Goal: Task Accomplishment & Management: Manage account settings

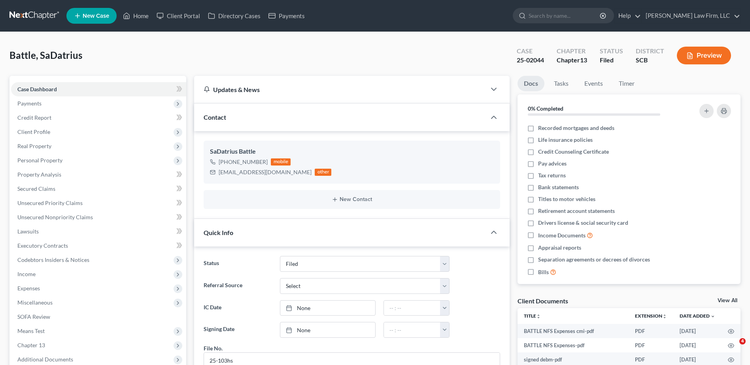
select select "2"
select select "0"
click at [570, 19] on input "search" at bounding box center [565, 15] width 72 height 15
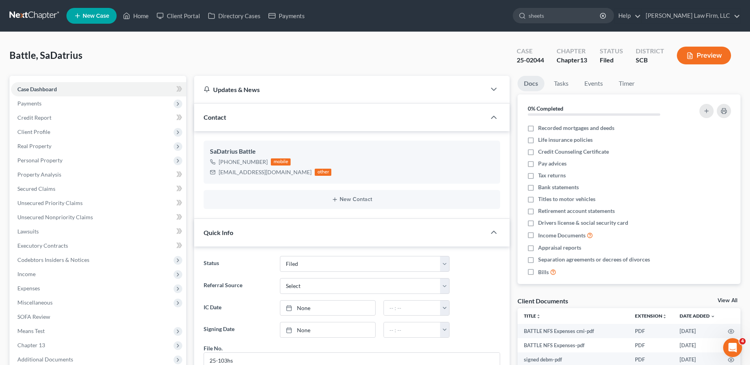
type input "sheets"
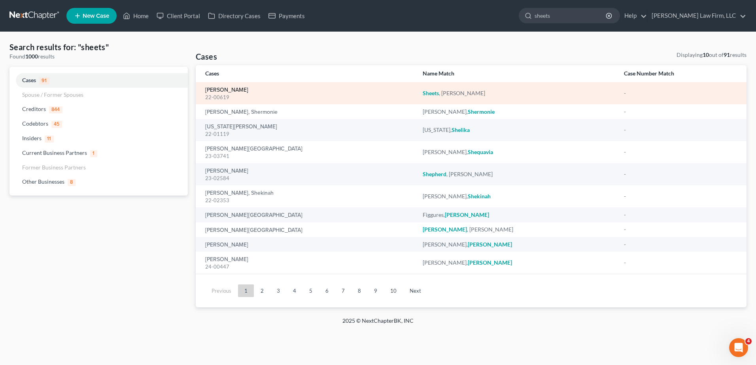
click at [220, 91] on link "[PERSON_NAME]" at bounding box center [226, 90] width 43 height 6
select select "6"
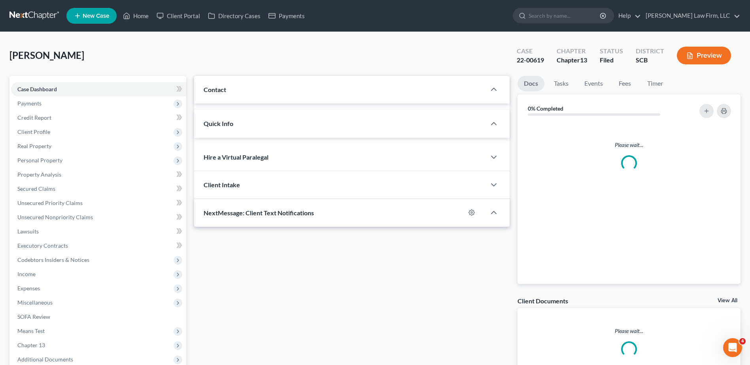
select select "0"
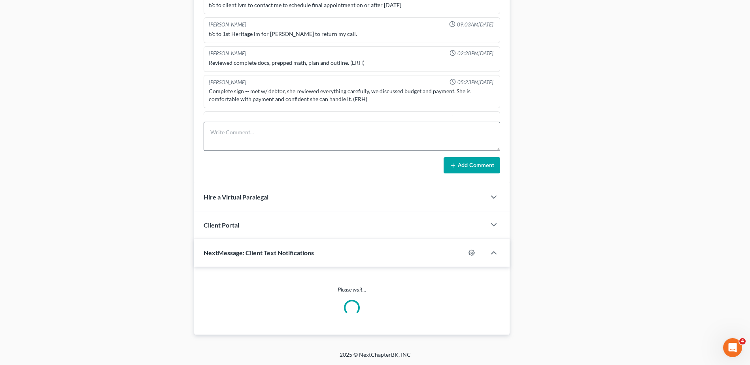
scroll to position [890, 0]
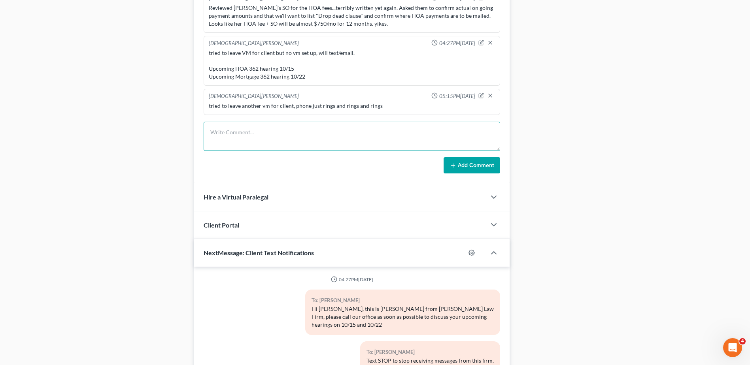
click at [227, 145] on textarea at bounding box center [352, 136] width 297 height 29
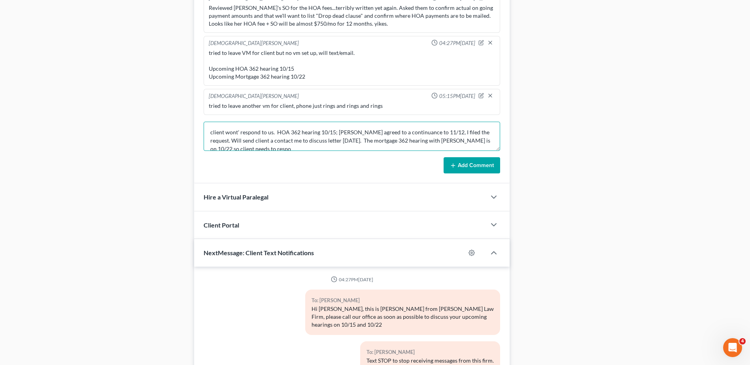
scroll to position [2, 0]
type textarea "client wont' respond to us. HOA 362 hearing 10/15; Roman agreed to a continuanc…"
drag, startPoint x: 272, startPoint y: 145, endPoint x: 372, endPoint y: 145, distance: 99.2
click at [276, 145] on textarea "client wont' respond to us. HOA 362 hearing 10/15; Roman agreed to a continuanc…" at bounding box center [352, 136] width 297 height 29
click at [473, 164] on button "Add Comment" at bounding box center [472, 165] width 57 height 17
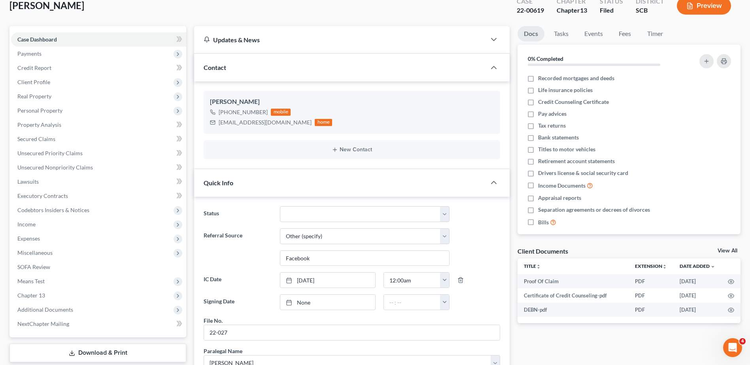
scroll to position [0, 0]
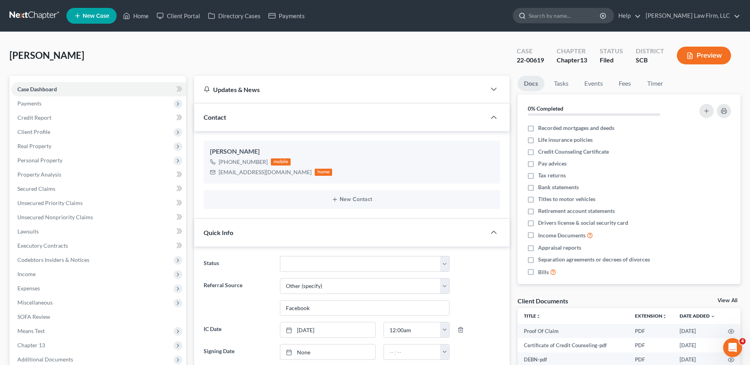
click at [573, 11] on input "search" at bounding box center [565, 15] width 72 height 15
type input "anderson"
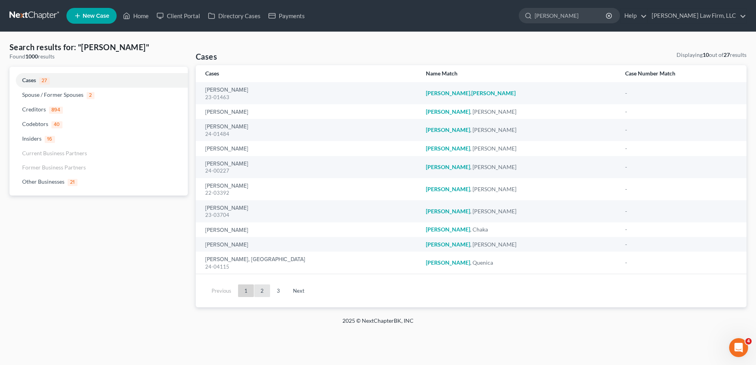
click at [258, 290] on link "2" at bounding box center [262, 291] width 16 height 13
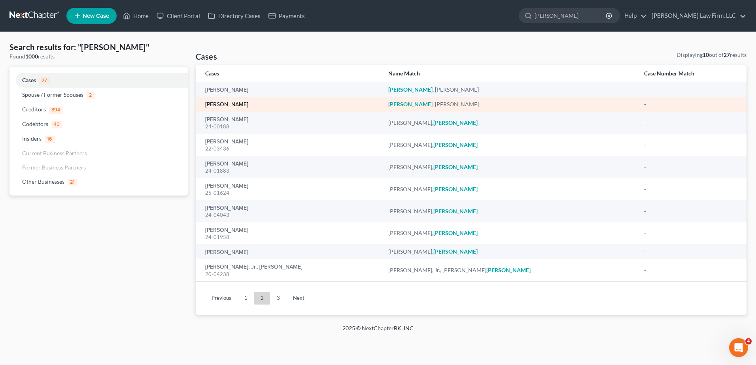
click at [241, 104] on link "Anderson, Chenise" at bounding box center [226, 105] width 43 height 6
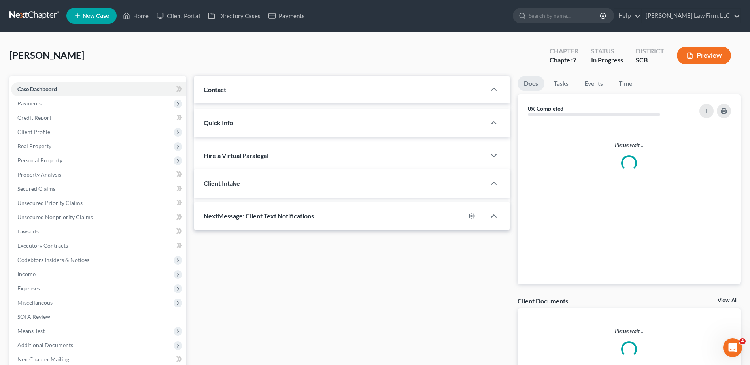
select select "0"
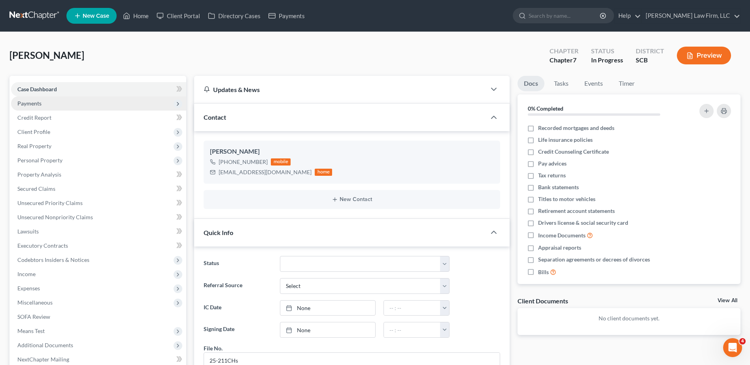
click at [36, 101] on span "Payments" at bounding box center [29, 103] width 24 height 7
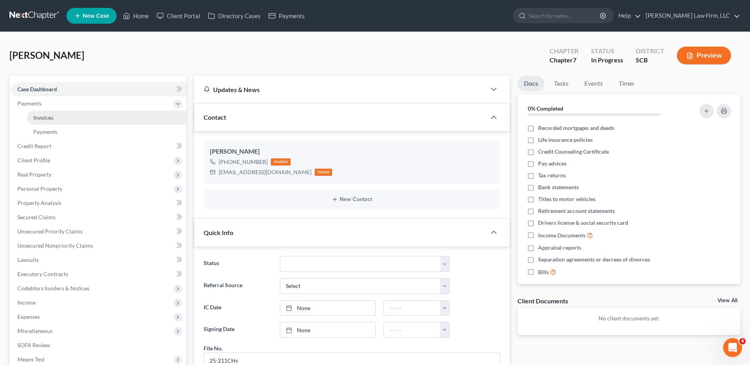
click at [52, 119] on span "Invoices" at bounding box center [43, 117] width 20 height 7
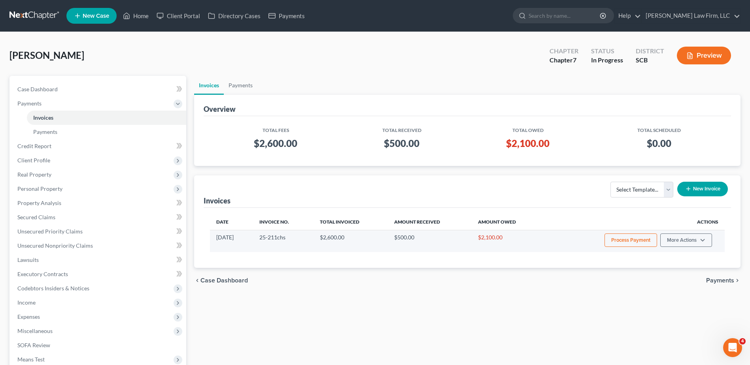
click at [643, 241] on button "Process Payment" at bounding box center [631, 240] width 53 height 13
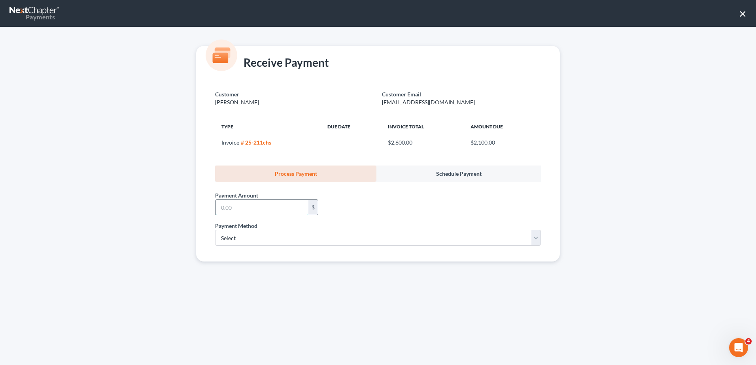
click at [241, 209] on input "text" at bounding box center [261, 207] width 93 height 15
type input "150.00"
click at [230, 240] on select "Select ACH Credit Card" at bounding box center [378, 238] width 326 height 16
select select "1"
click at [215, 230] on select "Select ACH Credit Card" at bounding box center [378, 238] width 326 height 16
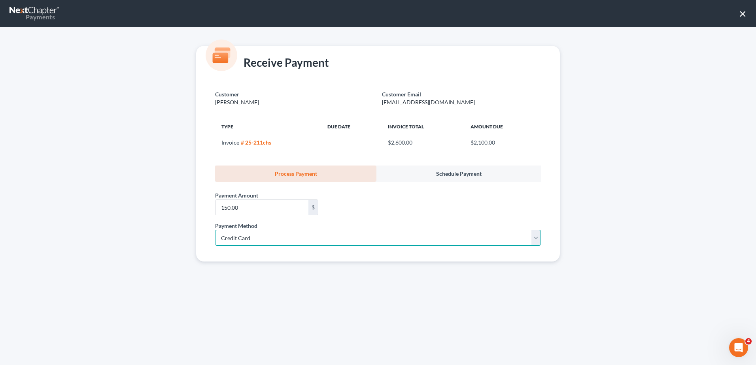
select select "42"
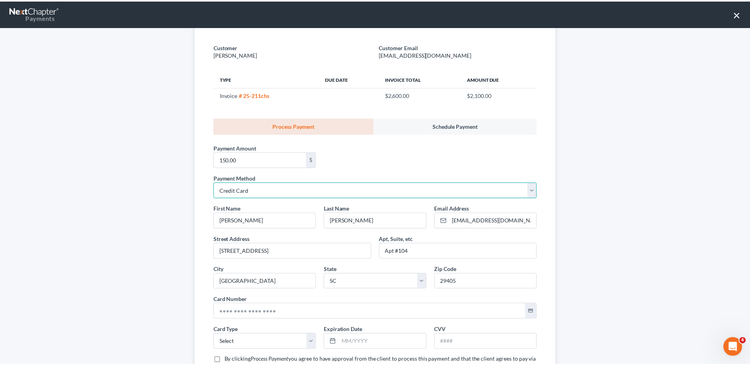
scroll to position [113, 0]
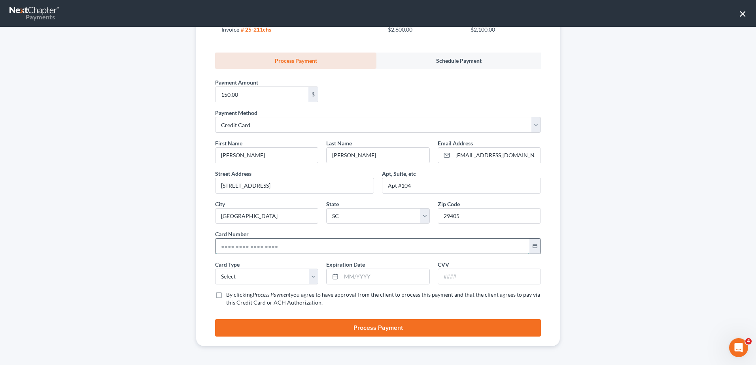
click at [260, 249] on input "text" at bounding box center [372, 246] width 314 height 15
type input "4482 6175 3315 9463"
drag, startPoint x: 232, startPoint y: 277, endPoint x: 231, endPoint y: 282, distance: 5.8
click at [232, 277] on select "Select Visa MasterCard Discover American Express" at bounding box center [266, 277] width 103 height 16
select select "0"
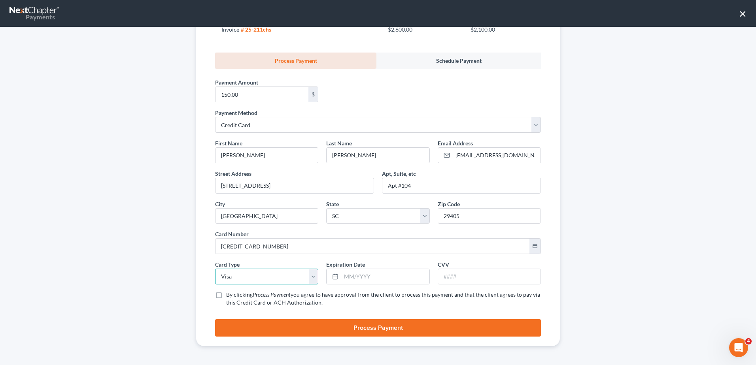
click at [215, 269] on select "Select Visa MasterCard Discover American Express" at bounding box center [266, 277] width 103 height 16
click at [372, 277] on input "text" at bounding box center [385, 276] width 88 height 15
type input "08/2029"
click at [461, 278] on input "text" at bounding box center [489, 276] width 102 height 15
type input "755"
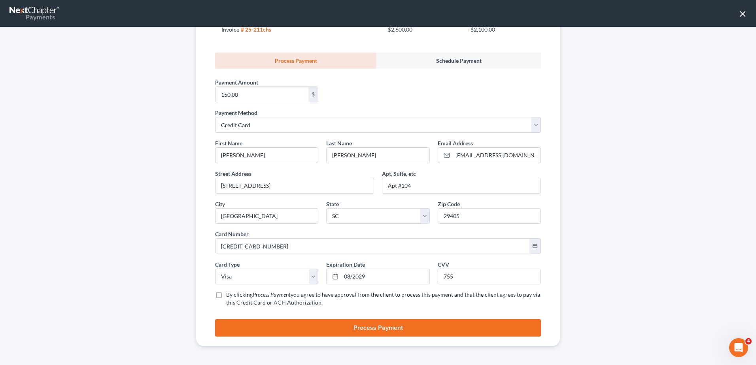
click at [226, 295] on label "By clicking Process Payment you agree to have approval from the client to proce…" at bounding box center [383, 299] width 315 height 16
click at [229, 295] on input "By clicking Process Payment you agree to have approval from the client to proce…" at bounding box center [231, 293] width 5 height 5
checkbox input "true"
click at [385, 333] on button "Process Payment" at bounding box center [378, 327] width 326 height 17
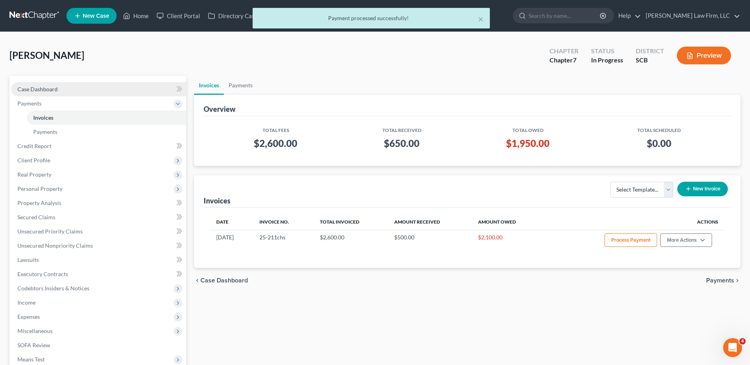
click at [44, 85] on link "Case Dashboard" at bounding box center [98, 89] width 175 height 14
select select "0"
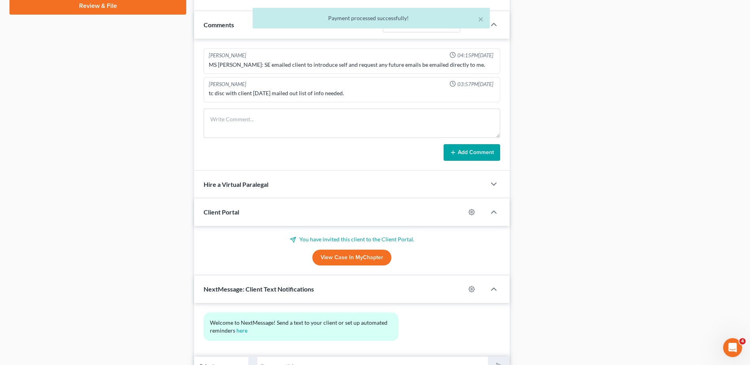
scroll to position [435, 0]
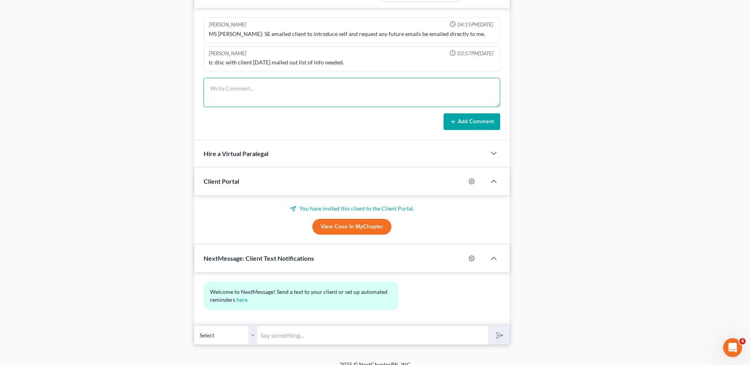
drag, startPoint x: 246, startPoint y: 92, endPoint x: 253, endPoint y: 95, distance: 7.6
click at [252, 92] on textarea at bounding box center [352, 92] width 297 height 29
click at [262, 86] on textarea "client paid $150 today with" at bounding box center [352, 92] width 297 height 29
click at [287, 91] on textarea "client paid $150 today with" at bounding box center [352, 92] width 297 height 29
type textarea "client paid $150 today with debit card"
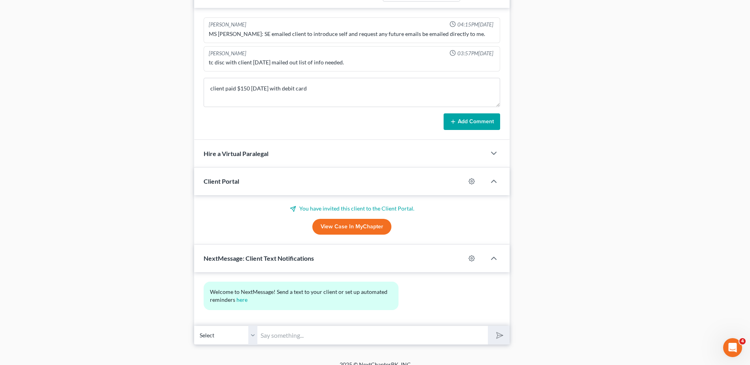
drag, startPoint x: 472, startPoint y: 124, endPoint x: 350, endPoint y: 124, distance: 122.6
click at [472, 124] on button "Add Comment" at bounding box center [472, 121] width 57 height 17
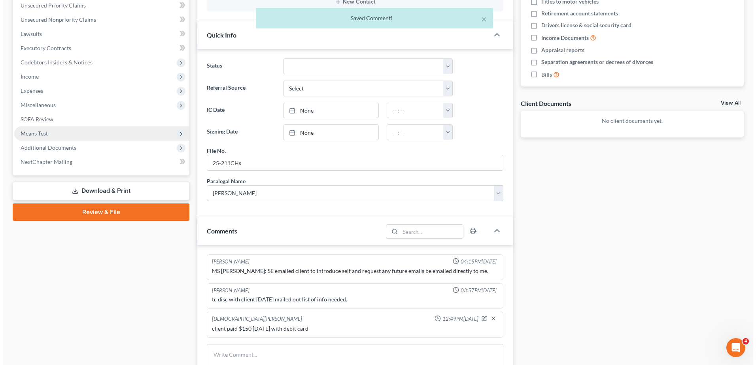
scroll to position [0, 0]
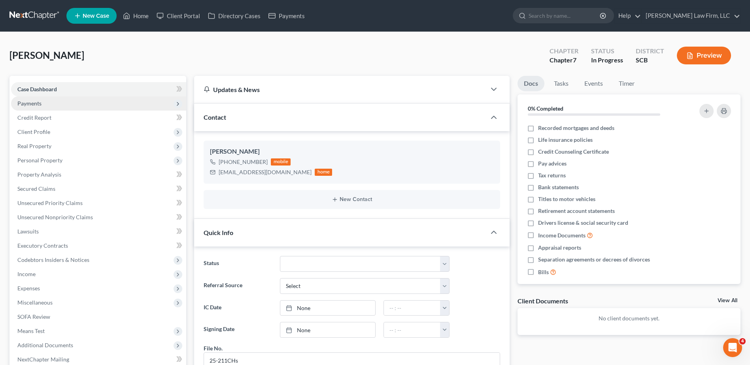
click at [35, 104] on span "Payments" at bounding box center [29, 103] width 24 height 7
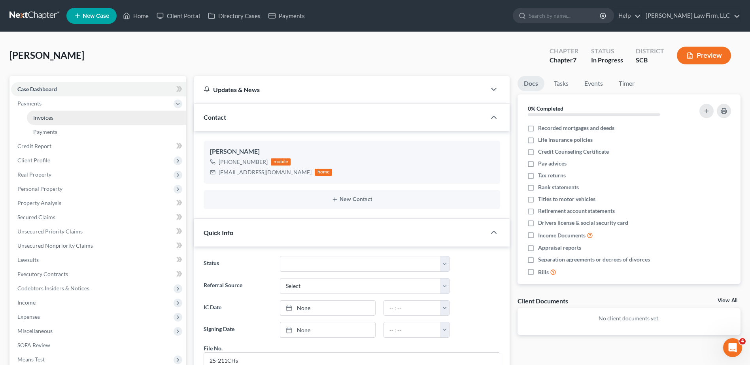
click at [39, 113] on link "Invoices" at bounding box center [106, 118] width 159 height 14
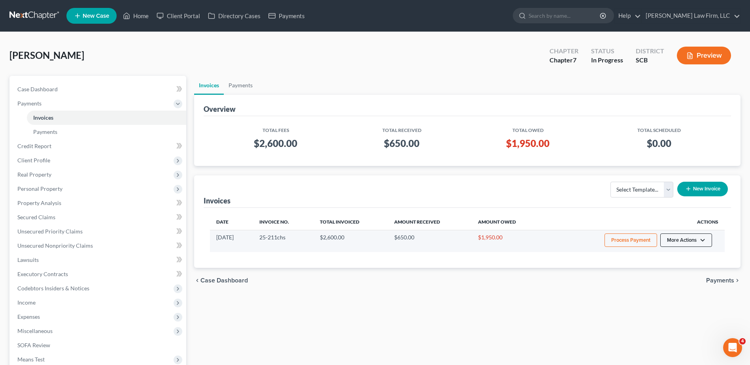
click at [680, 243] on button "More Actions" at bounding box center [686, 240] width 52 height 13
click at [675, 257] on link "View/Edit" at bounding box center [697, 256] width 93 height 13
select select "1"
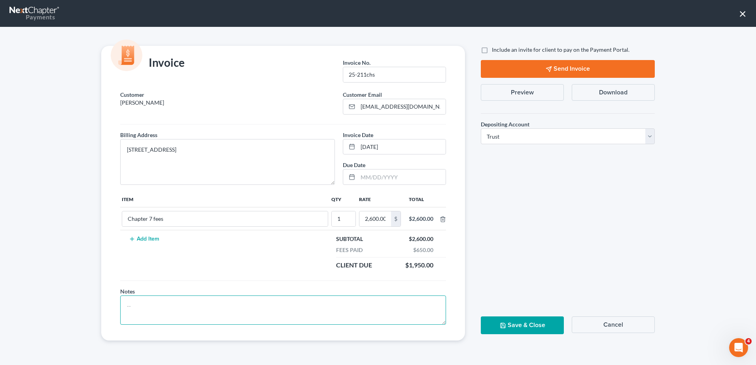
click at [148, 304] on textarea at bounding box center [283, 310] width 326 height 29
click at [616, 329] on button "Cancel" at bounding box center [613, 325] width 83 height 17
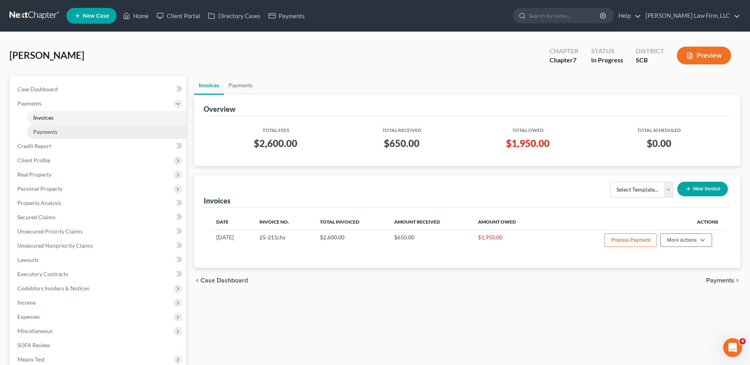
click at [64, 130] on link "Payments" at bounding box center [106, 132] width 159 height 14
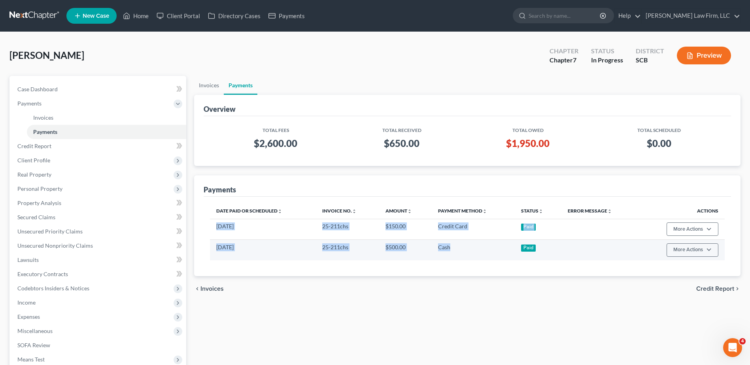
drag, startPoint x: 217, startPoint y: 225, endPoint x: 451, endPoint y: 246, distance: 234.6
click at [451, 246] on tbody "10/13/2025 25-211chs $150.00 Credit Card Paid More Actions Refund 08/13/2025 25…" at bounding box center [467, 239] width 515 height 41
copy tbody "10/13/2025 25-211chs $150.00 Credit Card Paid More Actions Refund 08/13/2025 25…"
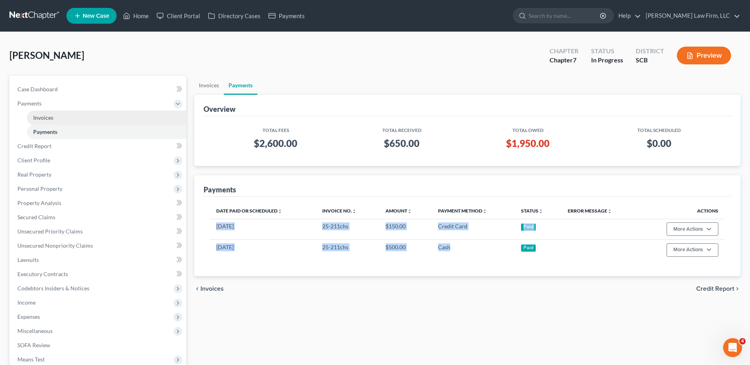
click at [52, 117] on span "Invoices" at bounding box center [43, 117] width 20 height 7
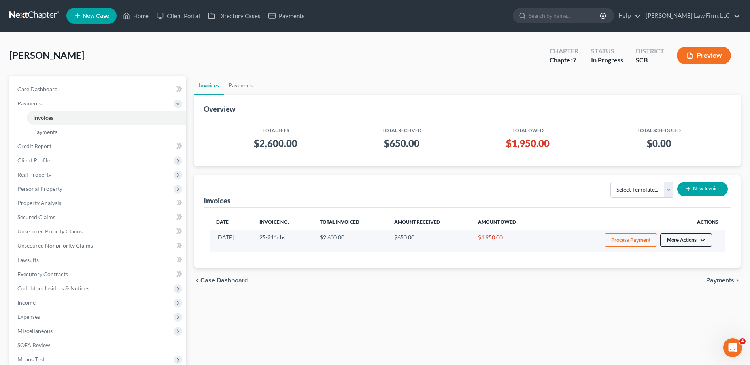
drag, startPoint x: 687, startPoint y: 240, endPoint x: 684, endPoint y: 248, distance: 8.3
click at [687, 240] on button "More Actions" at bounding box center [686, 240] width 52 height 13
click at [673, 255] on link "View/Edit" at bounding box center [697, 256] width 93 height 13
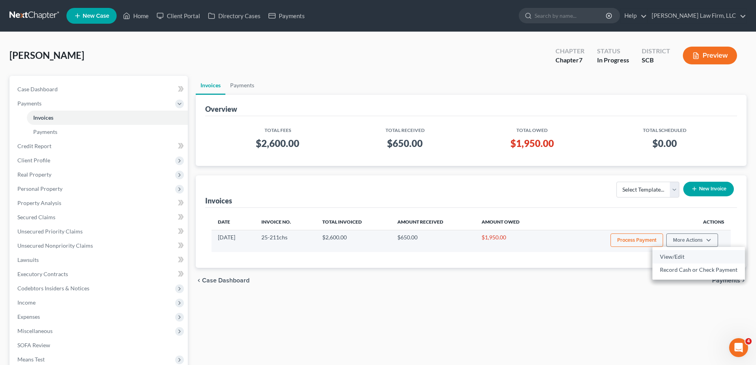
select select "1"
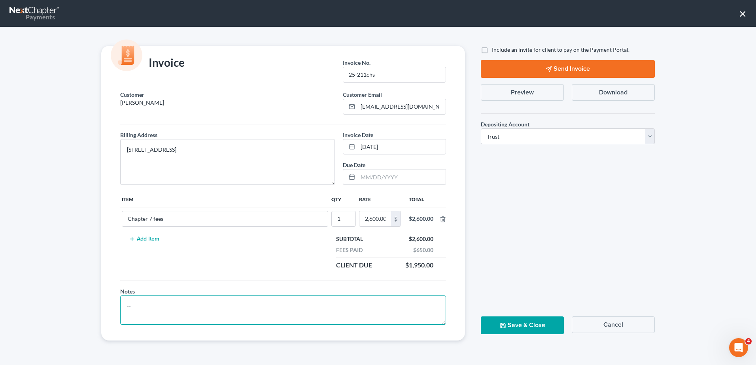
click at [157, 308] on textarea at bounding box center [283, 310] width 326 height 29
paste textarea "10/13/2025 25-211chs $150.00 Credit Card Paid 08/13/2025 25-211chs $500.00 Cash"
click at [156, 302] on textarea "10/13/2025 25-211chs $150.00 Credit Card Paid 08/13/2025 25-211chs $500.00 Cash" at bounding box center [283, 310] width 326 height 29
click at [163, 303] on textarea "10/13/2025 25-211chs $150.00 Credit Card Paid 08/13/2025 25-211chs $500.00 Cash" at bounding box center [283, 310] width 326 height 29
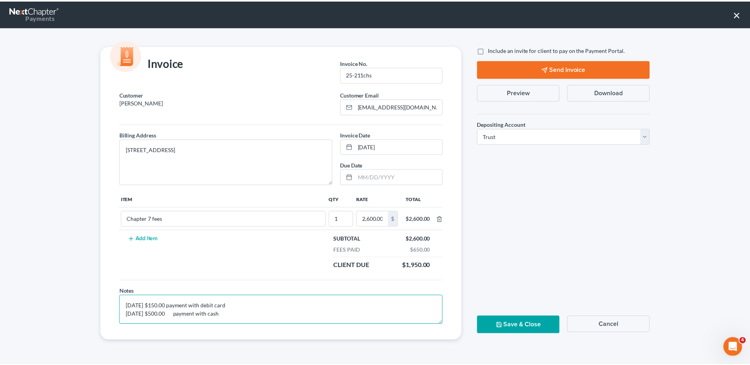
scroll to position [2, 0]
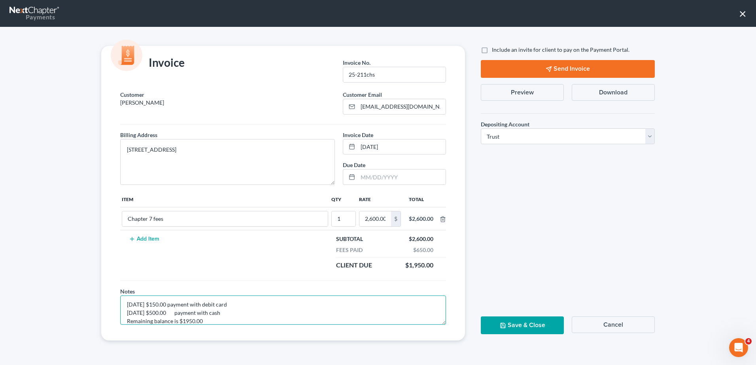
click at [184, 320] on textarea "10/13/2025 $150.00 payment with debit card 08/13/2025 $500.00 payment with cash…" at bounding box center [283, 310] width 326 height 29
type textarea "10/13/2025 $150.00 payment with debit card 08/13/2025 $500.00 payment with cash…"
click at [524, 325] on button "Save & Close" at bounding box center [522, 326] width 83 height 18
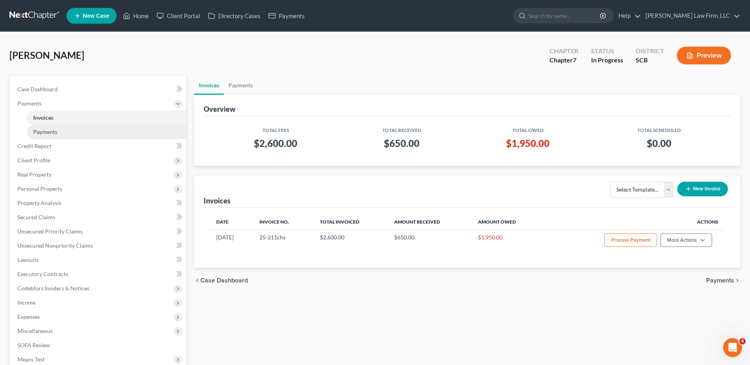
click at [72, 130] on link "Payments" at bounding box center [106, 132] width 159 height 14
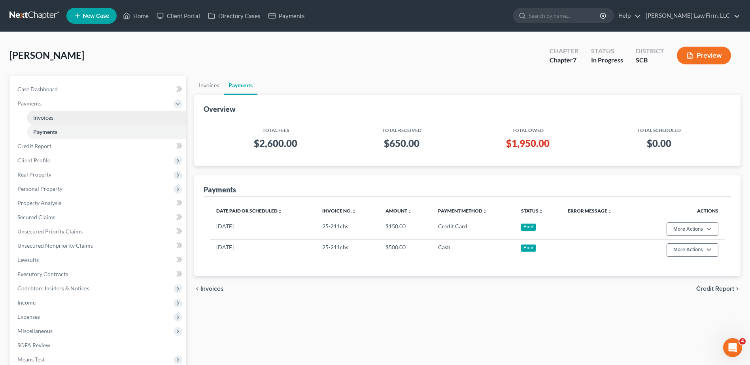
click at [42, 114] on span "Invoices" at bounding box center [43, 117] width 20 height 7
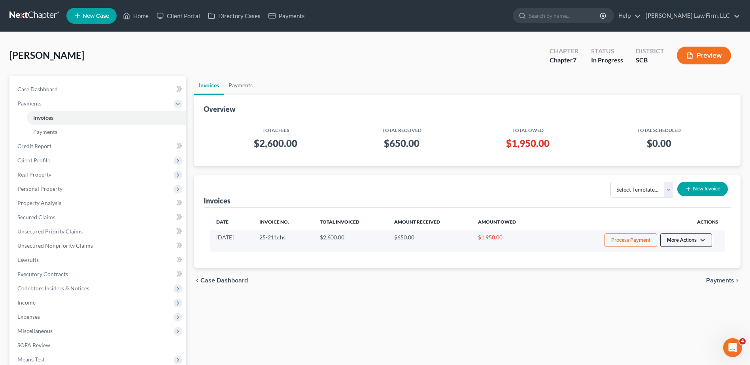
click at [686, 246] on button "More Actions" at bounding box center [686, 240] width 52 height 13
click at [671, 256] on link "View/Edit" at bounding box center [697, 256] width 93 height 13
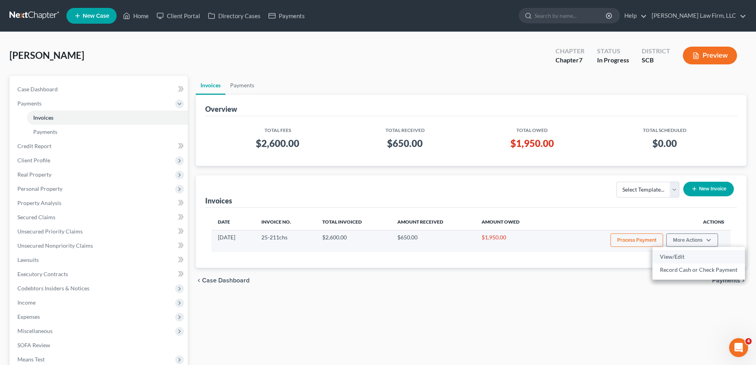
select select "1"
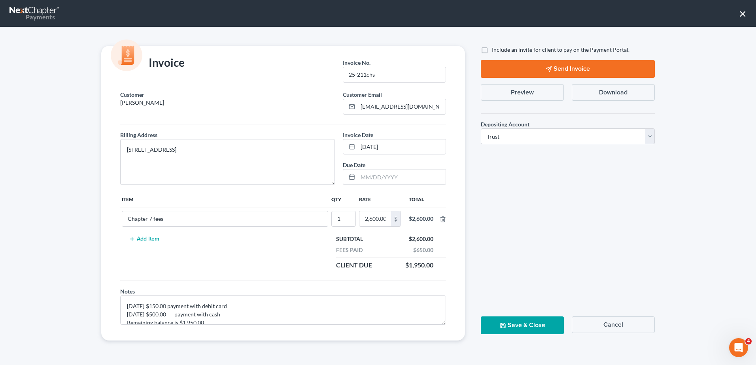
click at [605, 92] on button "Download" at bounding box center [613, 92] width 83 height 17
click at [523, 327] on button "Save & Close" at bounding box center [522, 326] width 83 height 18
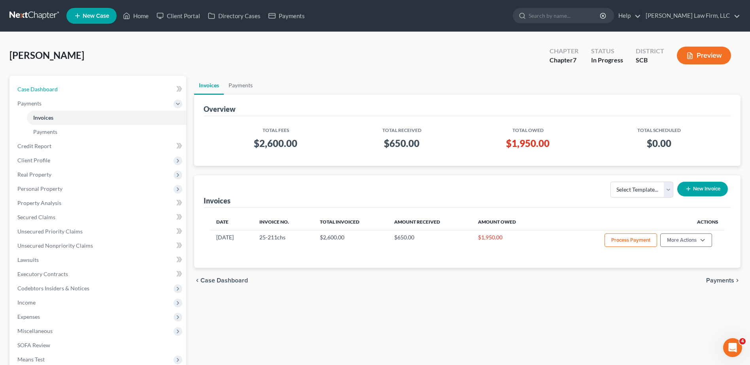
drag, startPoint x: 38, startPoint y: 85, endPoint x: 26, endPoint y: 16, distance: 70.7
click at [38, 86] on span "Case Dashboard" at bounding box center [37, 89] width 40 height 7
select select "0"
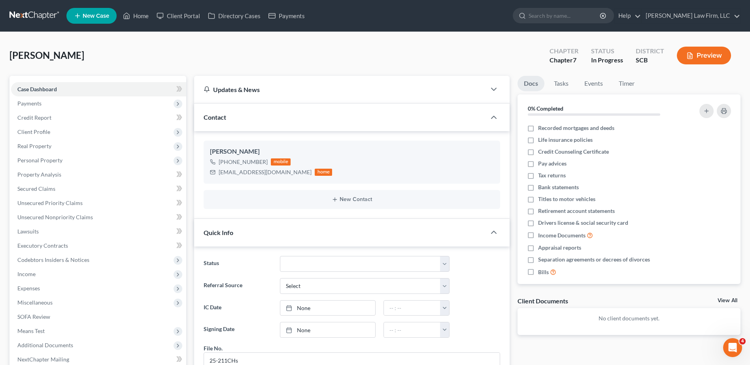
click at [25, 13] on link at bounding box center [34, 16] width 51 height 14
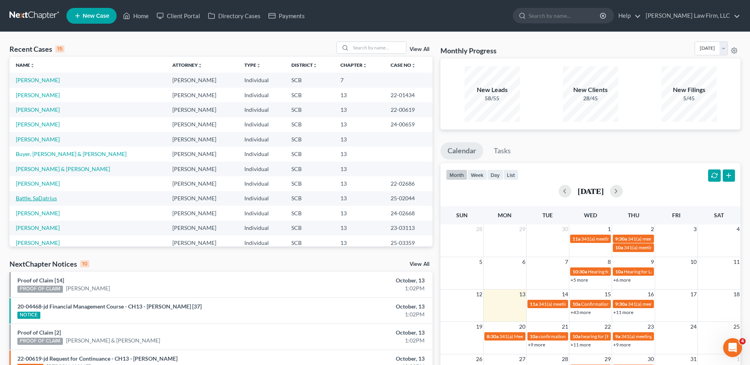
click at [39, 198] on link "Battle, SaDatrius" at bounding box center [36, 198] width 41 height 7
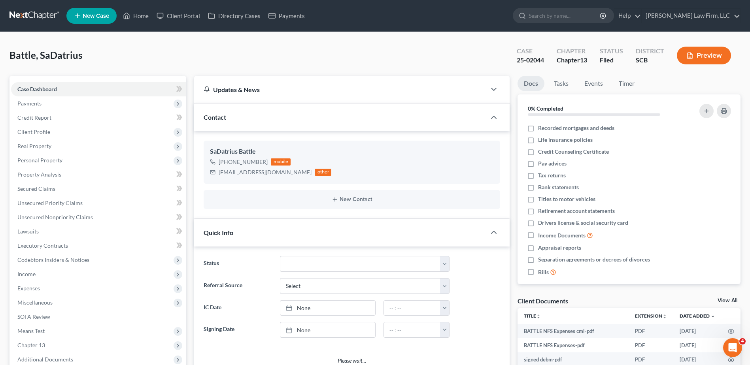
select select "0"
click at [601, 17] on input "search" at bounding box center [565, 15] width 72 height 15
type input "sheets"
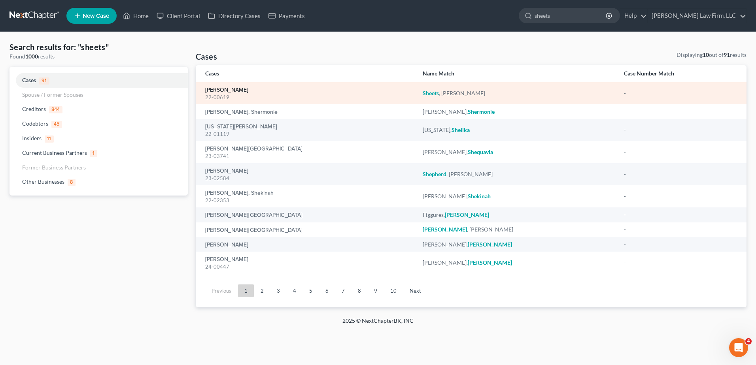
click at [212, 88] on link "[PERSON_NAME]" at bounding box center [226, 90] width 43 height 6
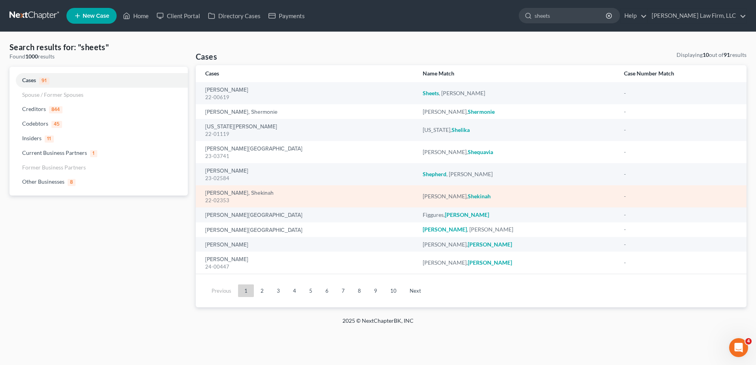
select select "6"
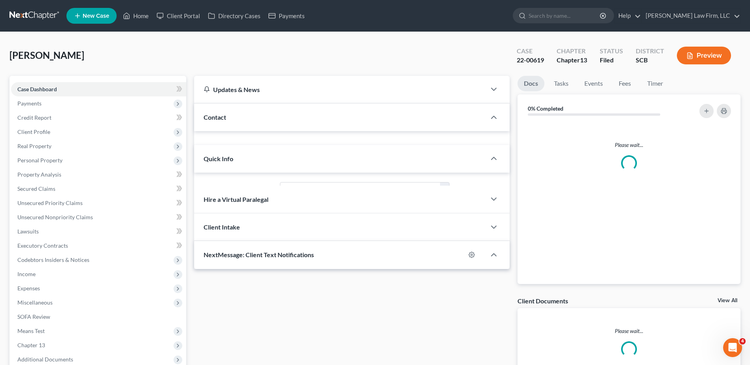
select select "0"
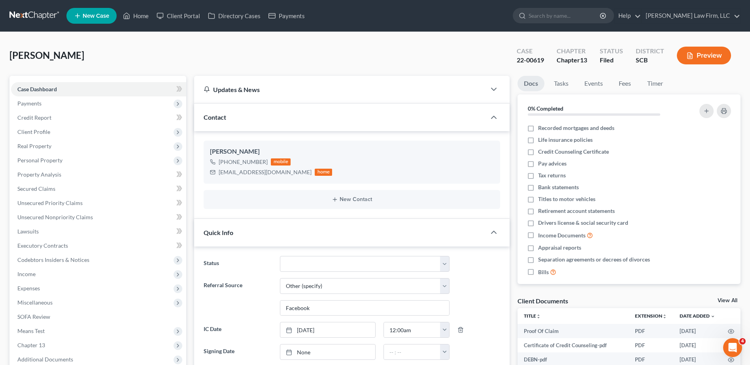
scroll to position [935, 0]
click at [52, 119] on link "Credit Report" at bounding box center [98, 118] width 175 height 14
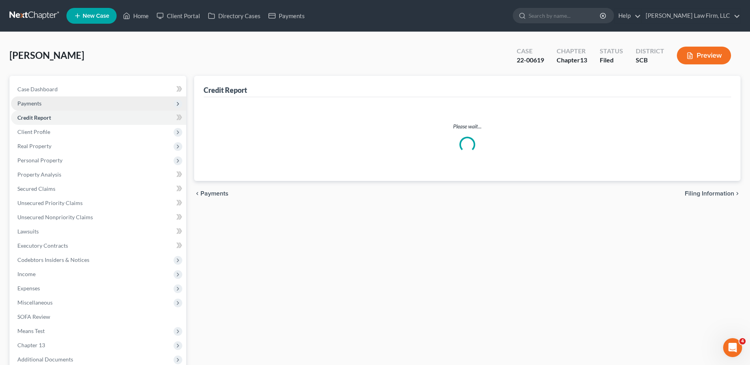
click at [48, 99] on span "Payments" at bounding box center [98, 103] width 175 height 14
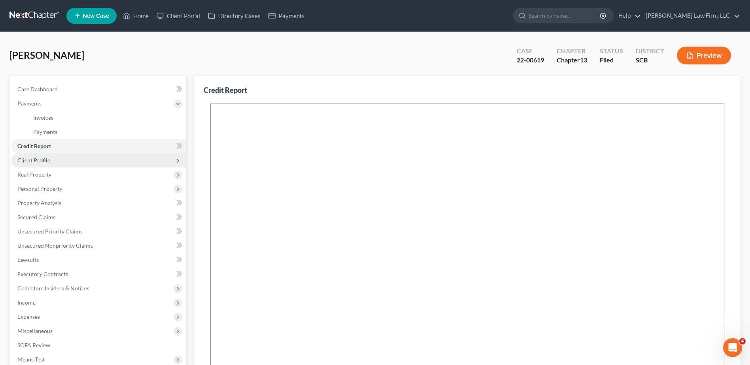
click at [61, 165] on span "Client Profile" at bounding box center [98, 160] width 175 height 14
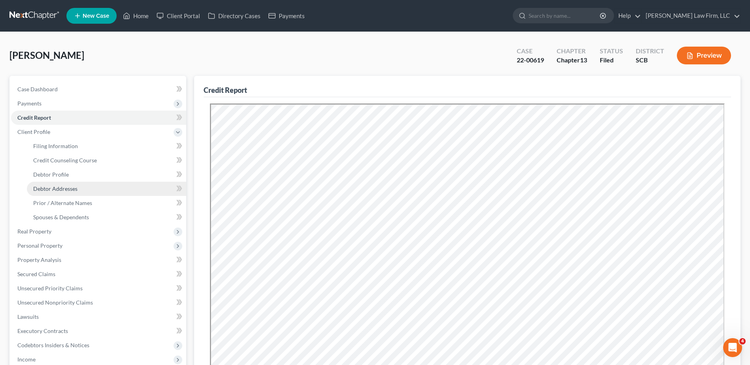
drag, startPoint x: 72, startPoint y: 190, endPoint x: 22, endPoint y: 180, distance: 51.2
click at [72, 190] on span "Debtor Addresses" at bounding box center [55, 188] width 44 height 7
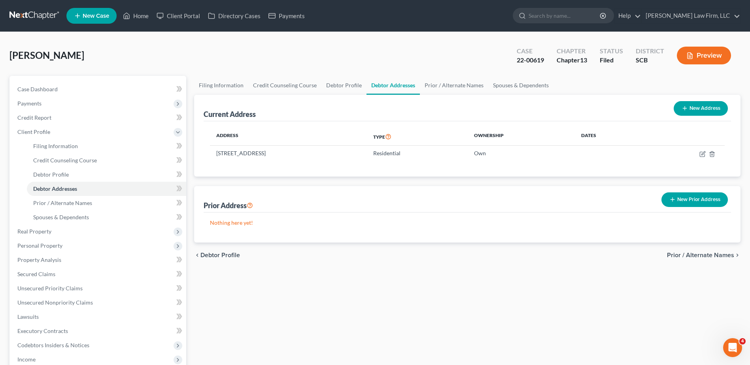
click at [38, 16] on link at bounding box center [34, 16] width 51 height 14
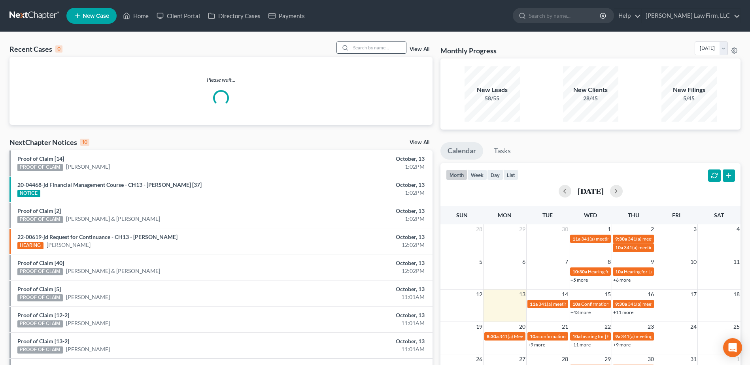
click at [366, 45] on input "search" at bounding box center [378, 47] width 55 height 11
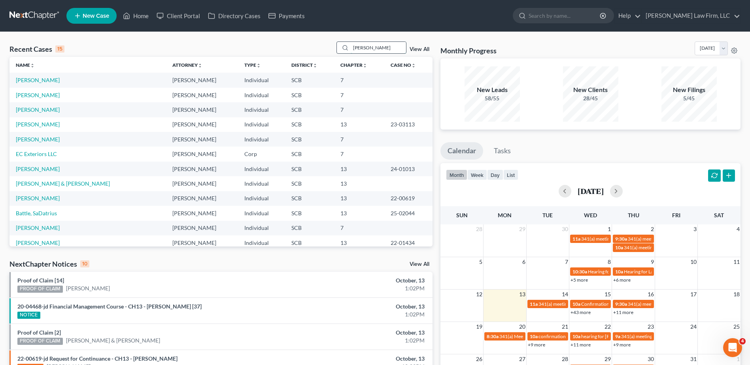
type input "scott"
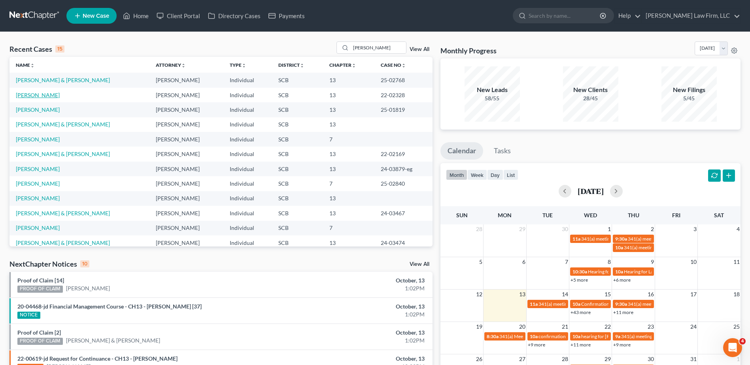
click at [45, 96] on link "[PERSON_NAME]" at bounding box center [38, 95] width 44 height 7
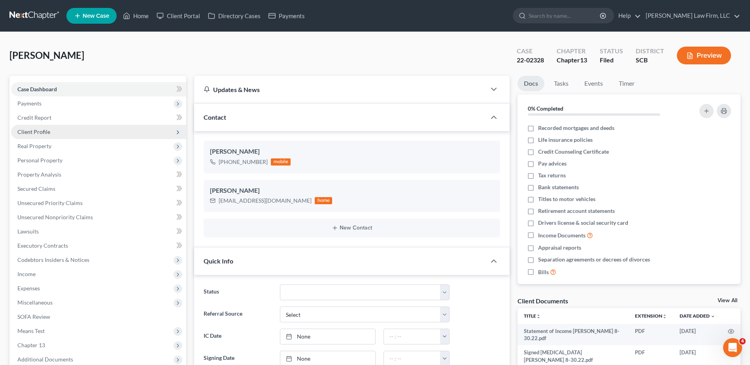
click at [40, 131] on span "Client Profile" at bounding box center [33, 131] width 33 height 7
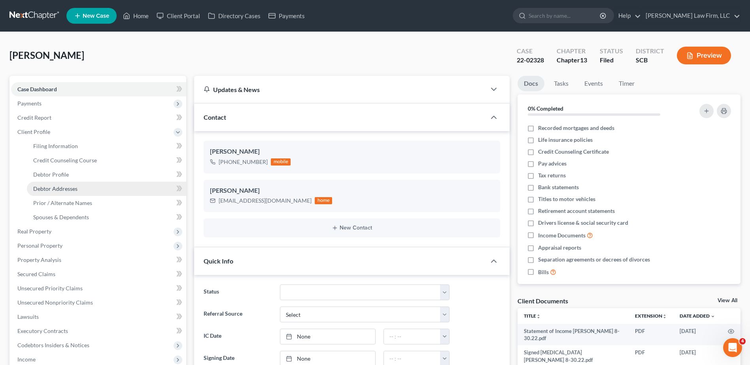
click at [71, 158] on span "Debtor Addresses" at bounding box center [55, 188] width 44 height 7
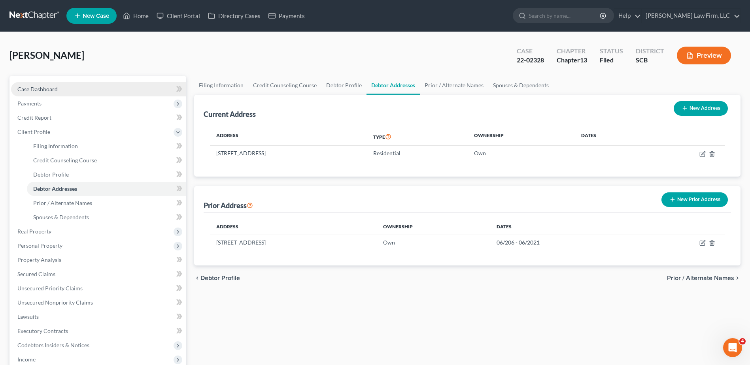
click at [36, 89] on span "Case Dashboard" at bounding box center [37, 89] width 40 height 7
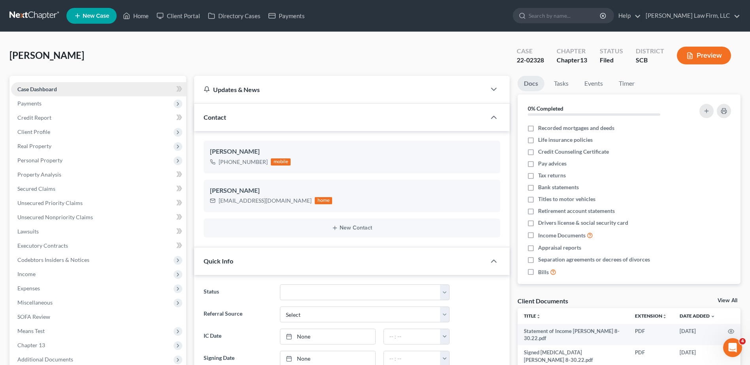
click at [45, 90] on span "Case Dashboard" at bounding box center [37, 89] width 40 height 7
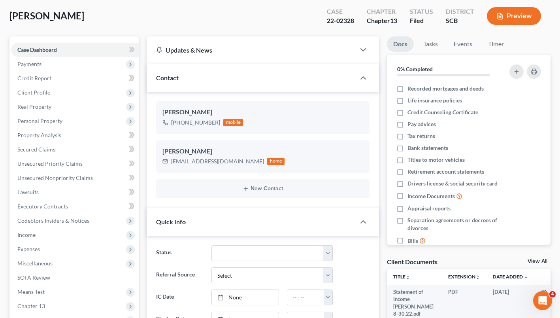
scroll to position [79, 0]
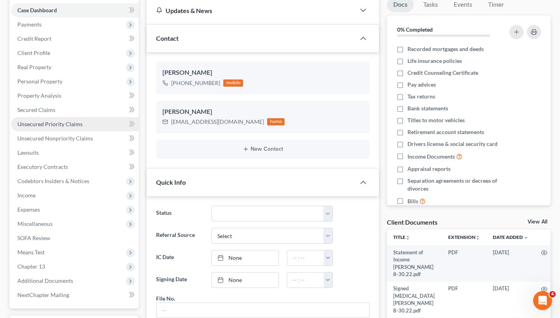
click at [70, 123] on span "Unsecured Priority Claims" at bounding box center [49, 124] width 65 height 7
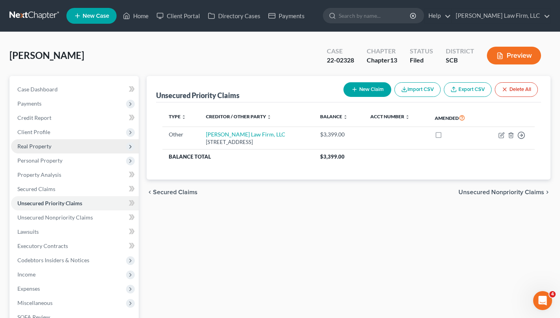
click at [47, 147] on span "Real Property" at bounding box center [34, 146] width 34 height 7
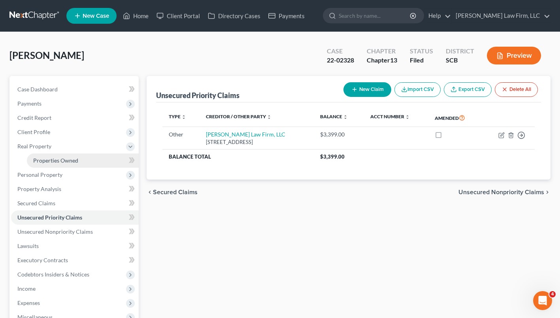
click at [60, 158] on span "Properties Owned" at bounding box center [55, 160] width 45 height 7
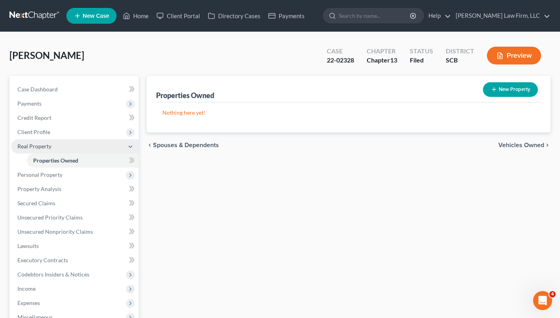
click at [43, 143] on span "Real Property" at bounding box center [34, 146] width 34 height 7
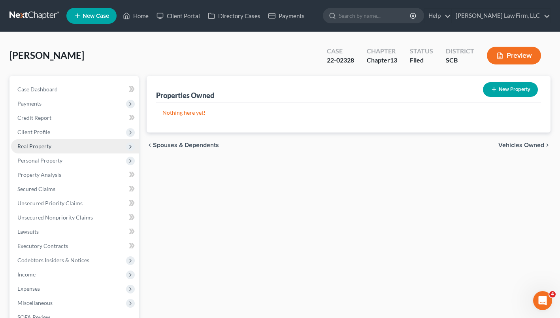
click at [38, 145] on span "Real Property" at bounding box center [34, 146] width 34 height 7
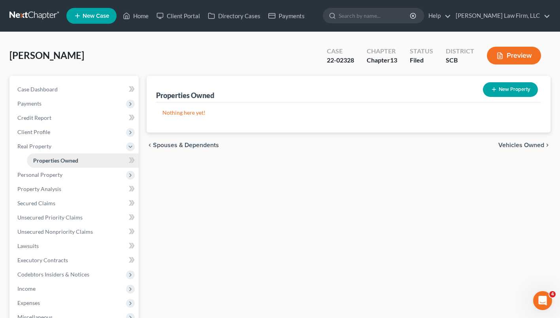
click at [66, 158] on span "Properties Owned" at bounding box center [55, 160] width 45 height 7
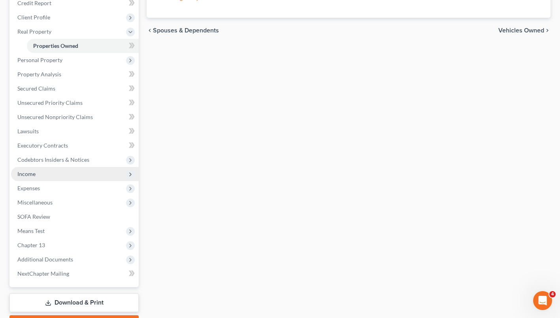
scroll to position [119, 0]
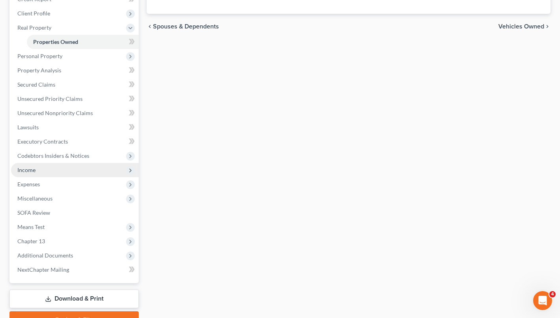
click at [31, 158] on span "Income" at bounding box center [26, 169] width 18 height 7
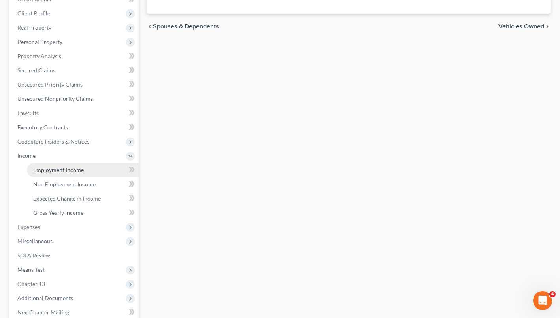
click at [66, 158] on span "Employment Income" at bounding box center [58, 169] width 51 height 7
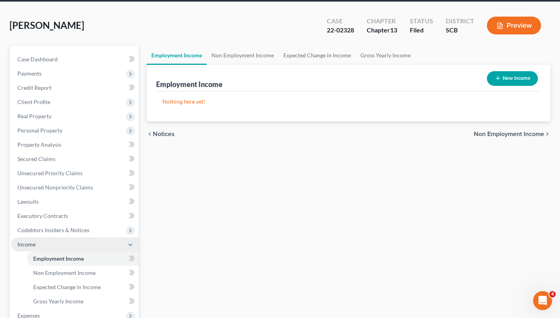
scroll to position [40, 0]
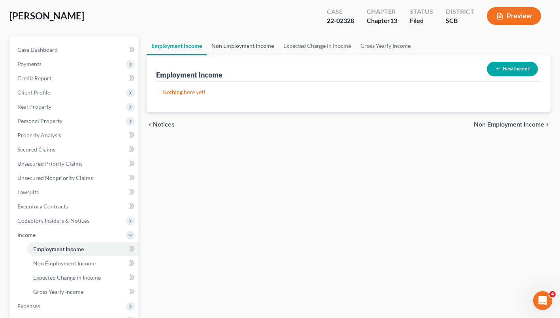
click at [235, 41] on link "Non Employment Income" at bounding box center [243, 45] width 72 height 19
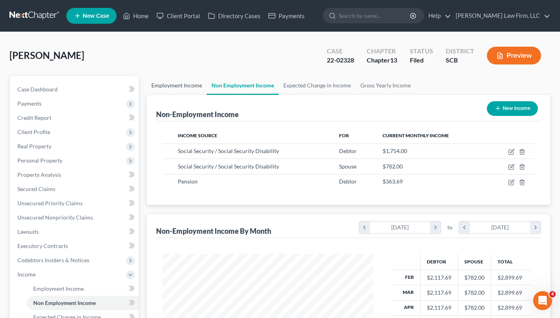
scroll to position [142, 227]
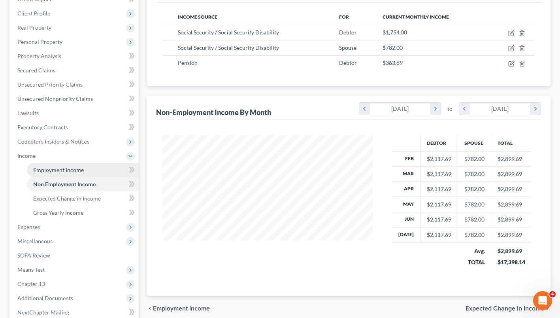
click at [62, 158] on link "Employment Income" at bounding box center [83, 170] width 112 height 14
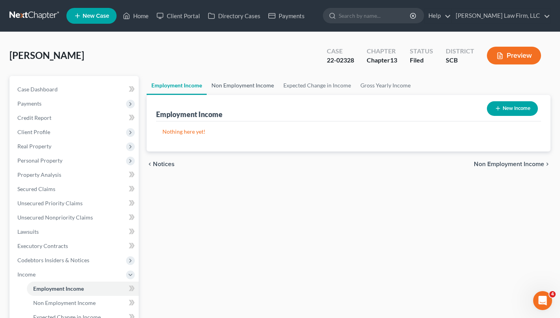
click at [236, 86] on link "Non Employment Income" at bounding box center [243, 85] width 72 height 19
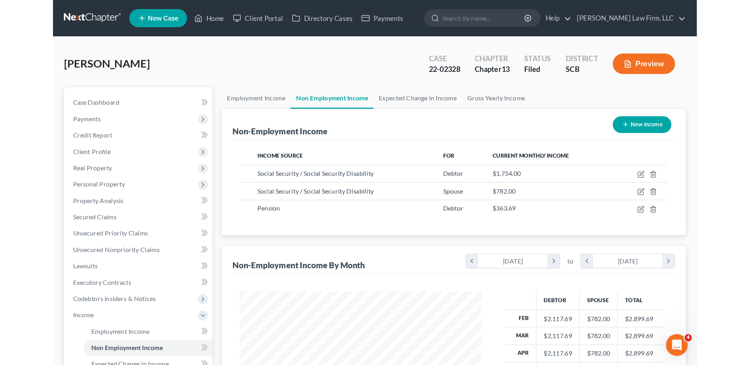
scroll to position [142, 227]
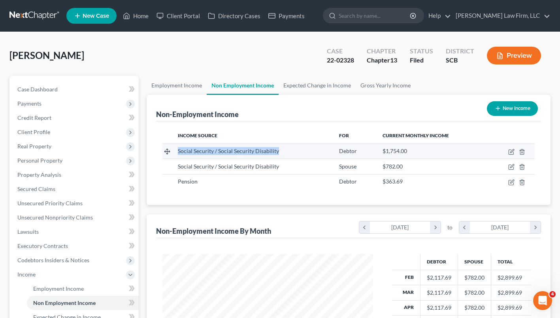
drag, startPoint x: 176, startPoint y: 151, endPoint x: 281, endPoint y: 155, distance: 104.4
click at [281, 155] on td "Social Security / Social Security Disability" at bounding box center [252, 151] width 161 height 15
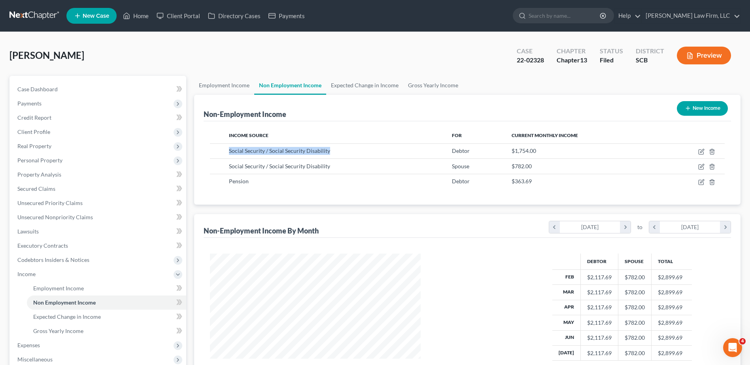
scroll to position [147, 309]
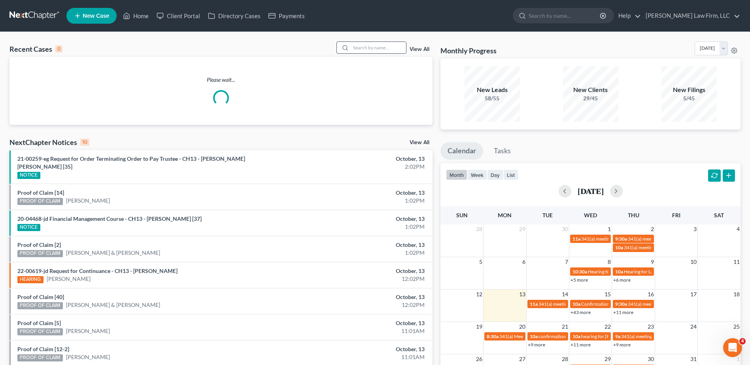
click at [365, 47] on input "search" at bounding box center [378, 47] width 55 height 11
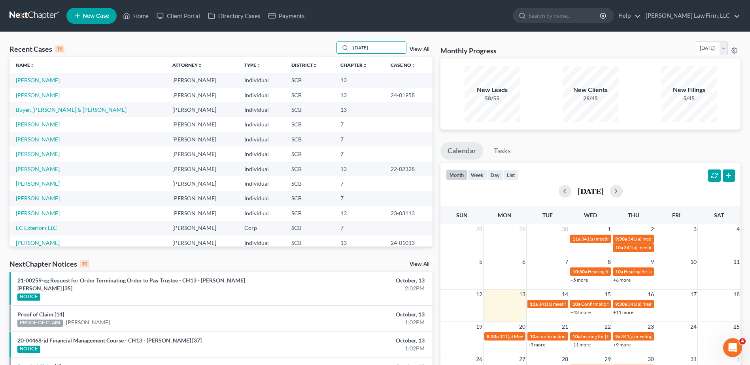
type input "[DATE]"
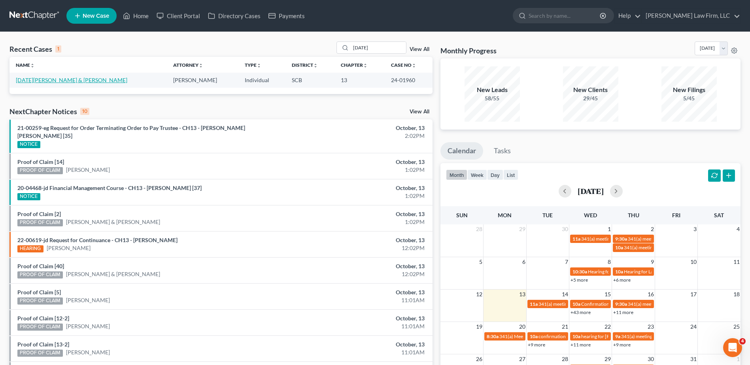
click at [38, 80] on link "[DATE][PERSON_NAME] & [PERSON_NAME]" at bounding box center [71, 80] width 111 height 7
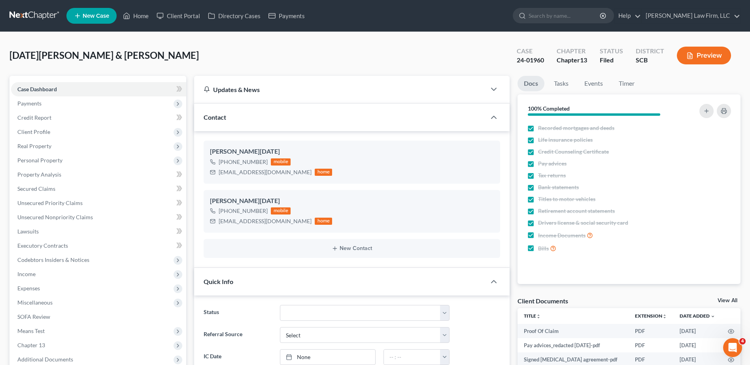
select select "1"
drag, startPoint x: 52, startPoint y: 19, endPoint x: 58, endPoint y: 23, distance: 7.4
click at [51, 19] on link at bounding box center [34, 16] width 51 height 14
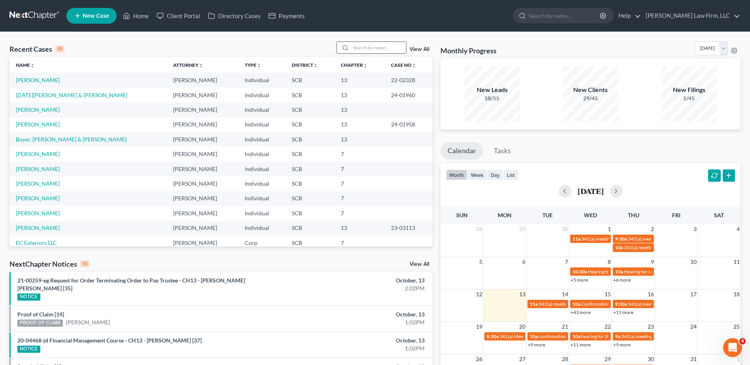
click at [372, 48] on input "search" at bounding box center [378, 47] width 55 height 11
type input "[PERSON_NAME]"
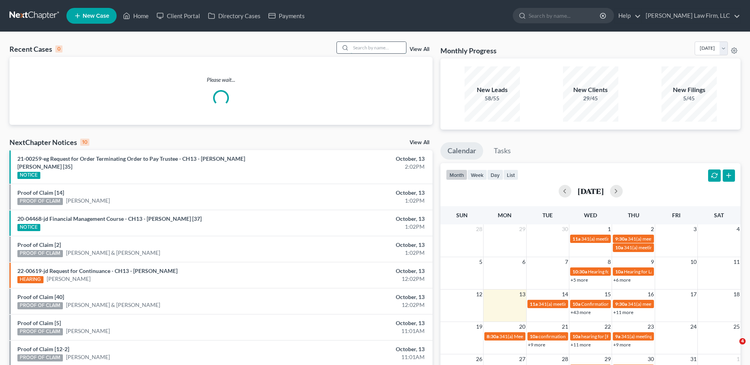
click at [372, 42] on input "search" at bounding box center [378, 47] width 55 height 11
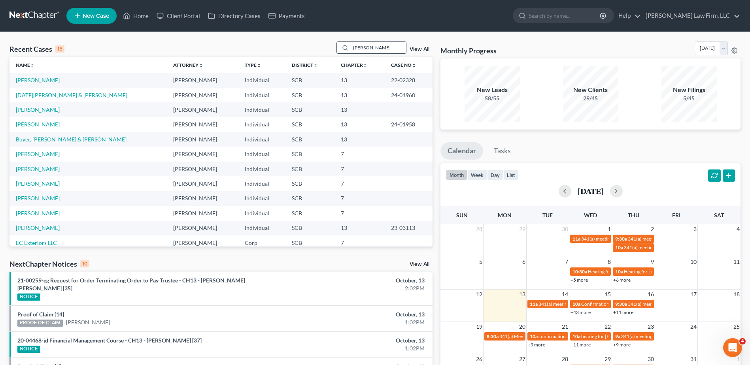
type input "[PERSON_NAME]"
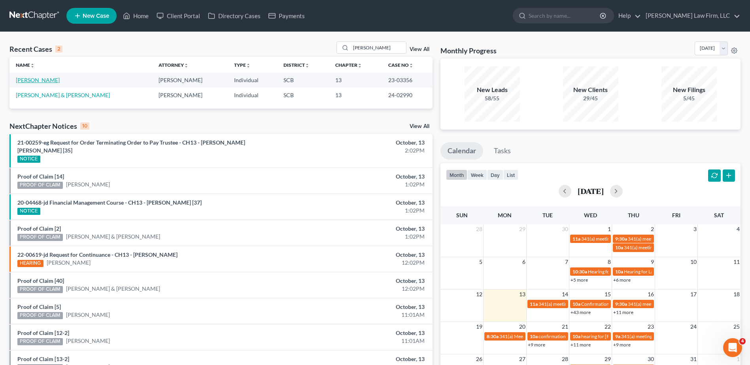
click at [39, 79] on link "[PERSON_NAME]" at bounding box center [38, 80] width 44 height 7
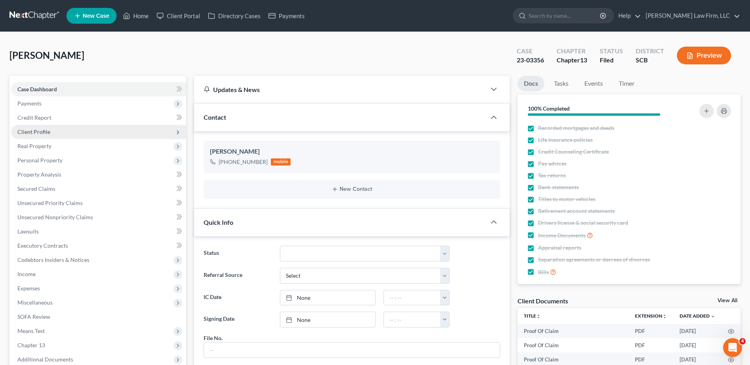
click at [44, 128] on span "Client Profile" at bounding box center [98, 132] width 175 height 14
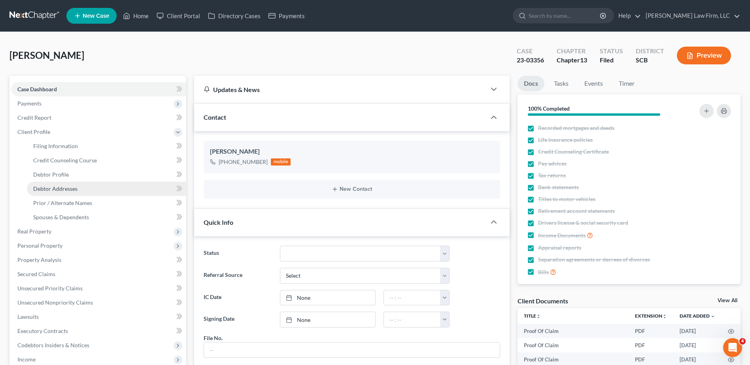
click at [68, 158] on link "Debtor Addresses" at bounding box center [106, 189] width 159 height 14
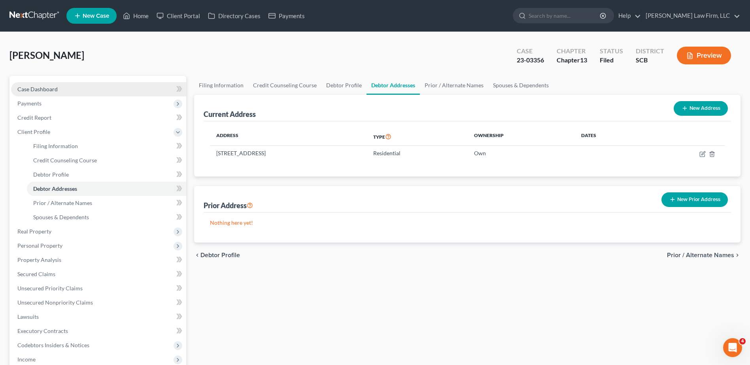
click at [40, 85] on link "Case Dashboard" at bounding box center [98, 89] width 175 height 14
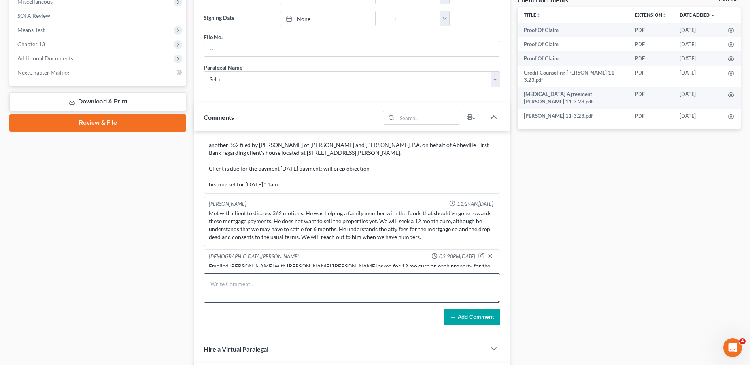
scroll to position [356, 0]
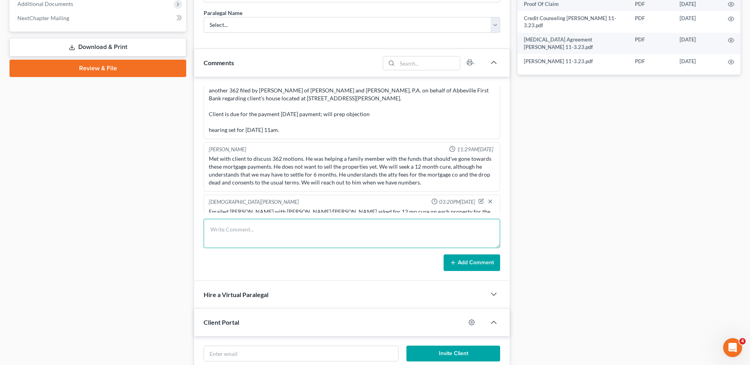
click at [249, 158] on textarea at bounding box center [352, 233] width 297 height 29
type textarea "tried to leave vm for client to discuss pending 362 settlement orders, his mail…"
click at [373, 158] on button "Add Comment" at bounding box center [472, 263] width 57 height 17
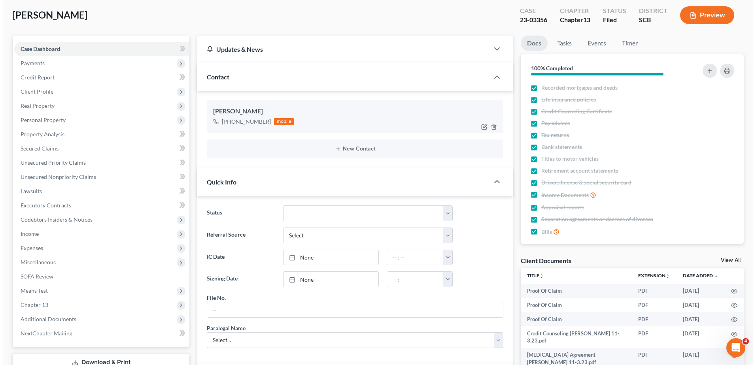
scroll to position [40, 0]
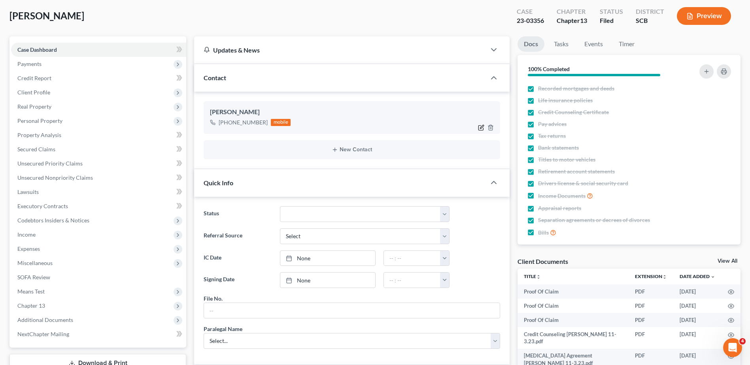
click at [373, 125] on icon "button" at bounding box center [481, 128] width 6 height 6
select select "0"
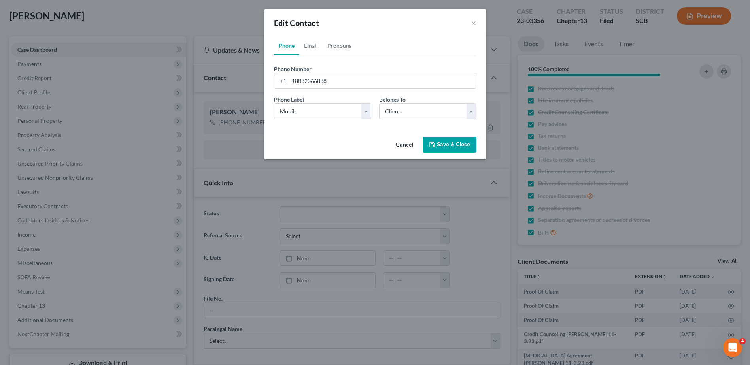
scroll to position [459, 0]
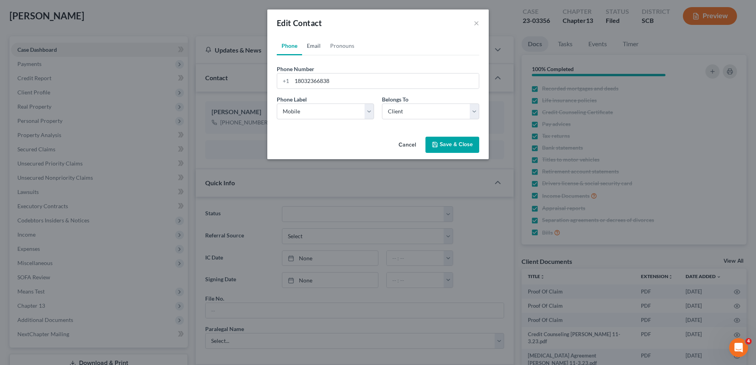
drag, startPoint x: 319, startPoint y: 46, endPoint x: 314, endPoint y: 61, distance: 15.4
click at [319, 46] on link "Email" at bounding box center [313, 45] width 23 height 19
click at [310, 79] on input "email" at bounding box center [385, 81] width 187 height 15
paste input "[EMAIL_ADDRESS][DOMAIN_NAME]"
type input "[EMAIL_ADDRESS][DOMAIN_NAME]"
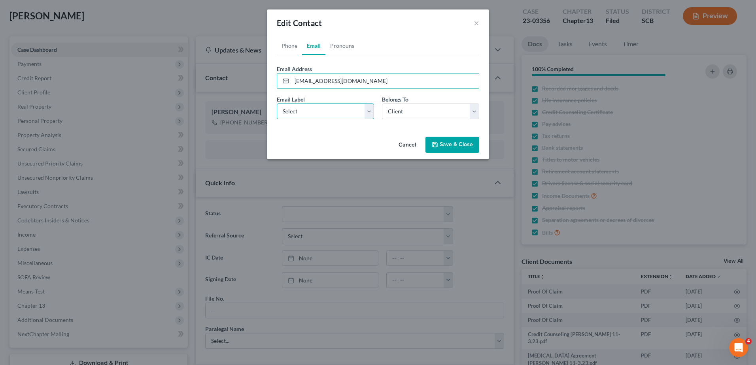
click at [307, 113] on select "Select Home Work Other" at bounding box center [325, 112] width 97 height 16
select select "0"
click at [277, 104] on select "Select Home Work Other" at bounding box center [325, 112] width 97 height 16
click at [373, 146] on button "Save & Close" at bounding box center [452, 145] width 54 height 17
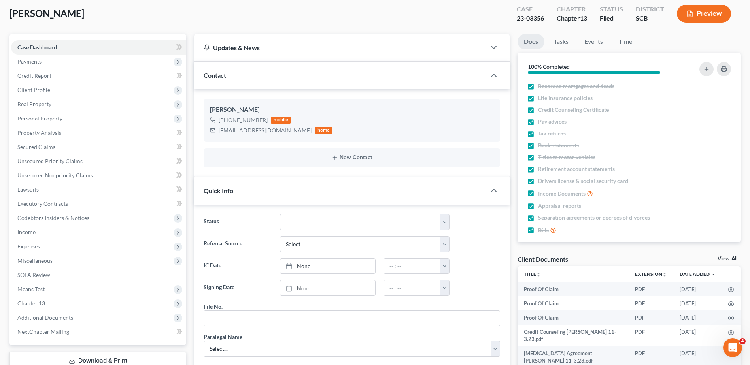
scroll to position [0, 0]
